Goal: Book appointment/travel/reservation

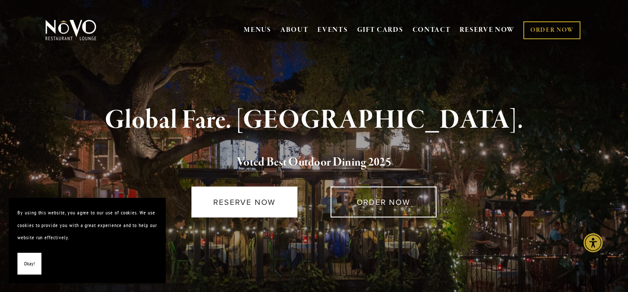
click at [280, 202] on link "RESERVE NOW" at bounding box center [244, 202] width 106 height 31
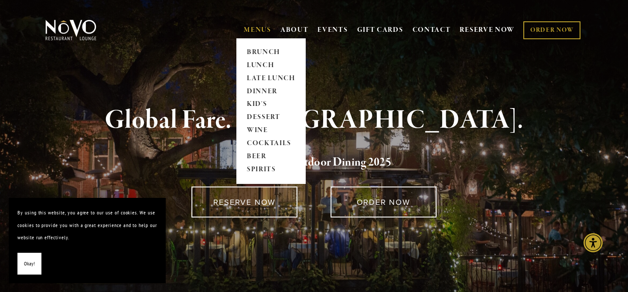
click at [265, 34] on link "MENUS" at bounding box center [257, 30] width 27 height 9
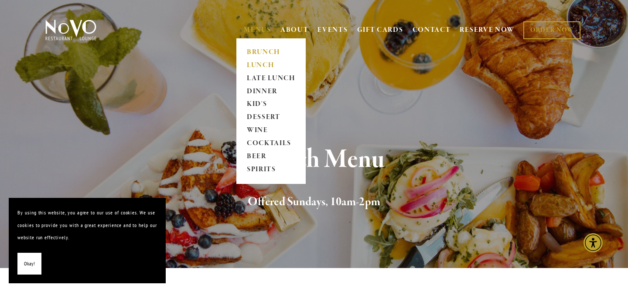
click at [260, 61] on link "LUNCH" at bounding box center [271, 65] width 55 height 13
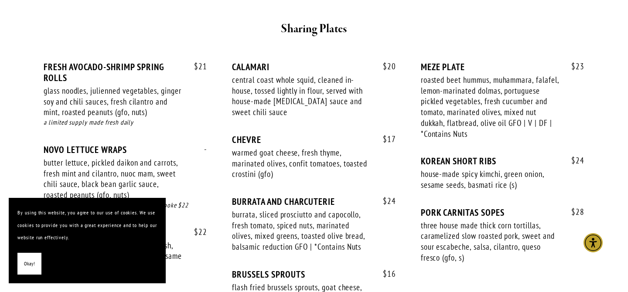
scroll to position [574, 0]
